Goal: Information Seeking & Learning: Learn about a topic

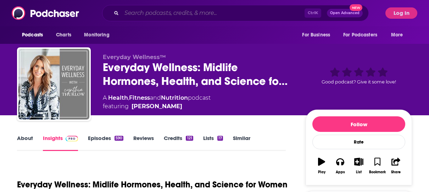
click at [169, 12] on input "Search podcasts, credits, & more..." at bounding box center [212, 12] width 183 height 11
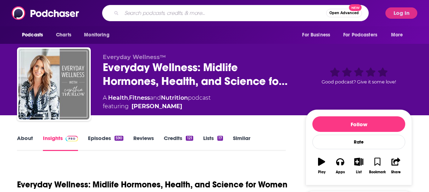
type input "h"
type input "the [PERSON_NAME] show"
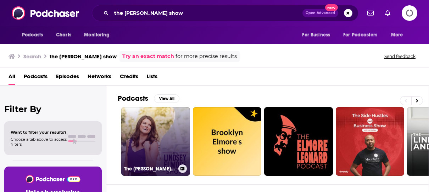
click at [181, 117] on link "The [PERSON_NAME] Show" at bounding box center [155, 141] width 69 height 69
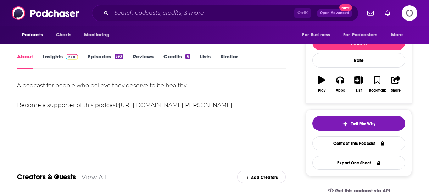
scroll to position [71, 0]
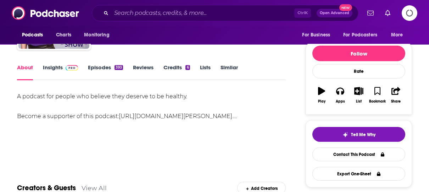
click at [55, 68] on link "Insights" at bounding box center [60, 72] width 35 height 16
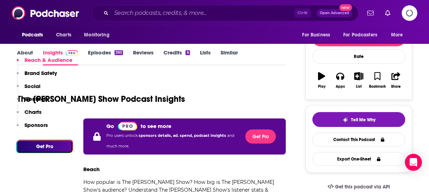
scroll to position [35, 0]
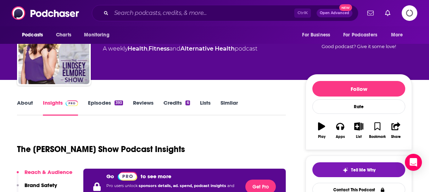
click at [403, 20] on span "Logging in" at bounding box center [409, 13] width 16 height 16
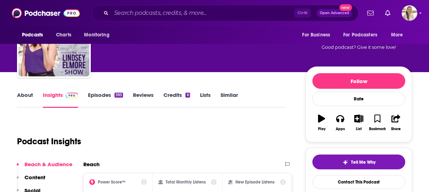
scroll to position [71, 0]
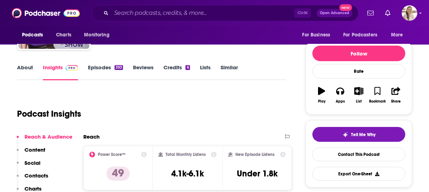
click at [97, 70] on link "Episodes 393" at bounding box center [105, 72] width 35 height 16
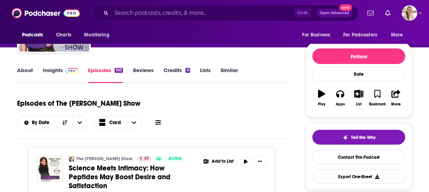
scroll to position [35, 0]
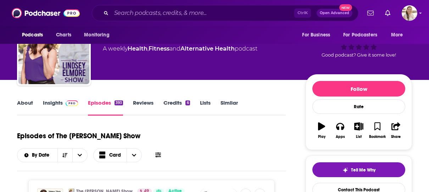
click at [29, 107] on link "About" at bounding box center [25, 108] width 16 height 16
